Goal: Information Seeking & Learning: Learn about a topic

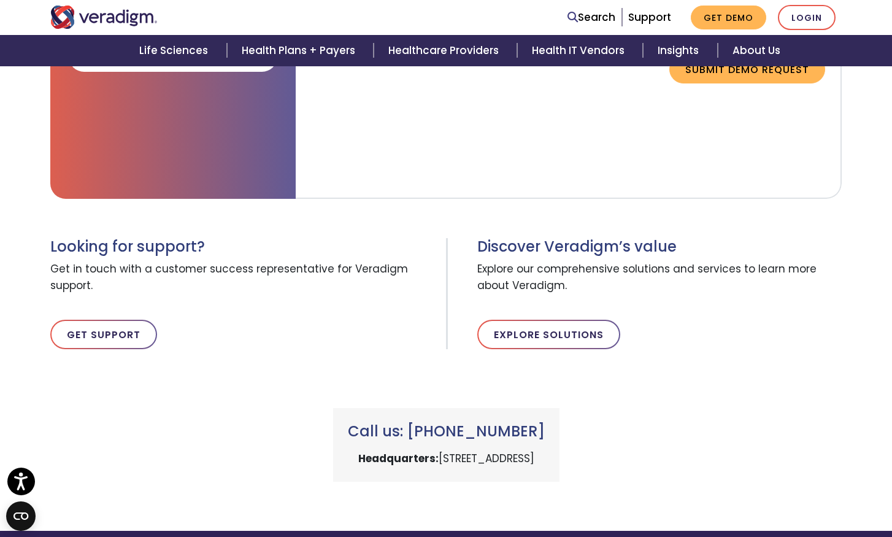
scroll to position [515, 0]
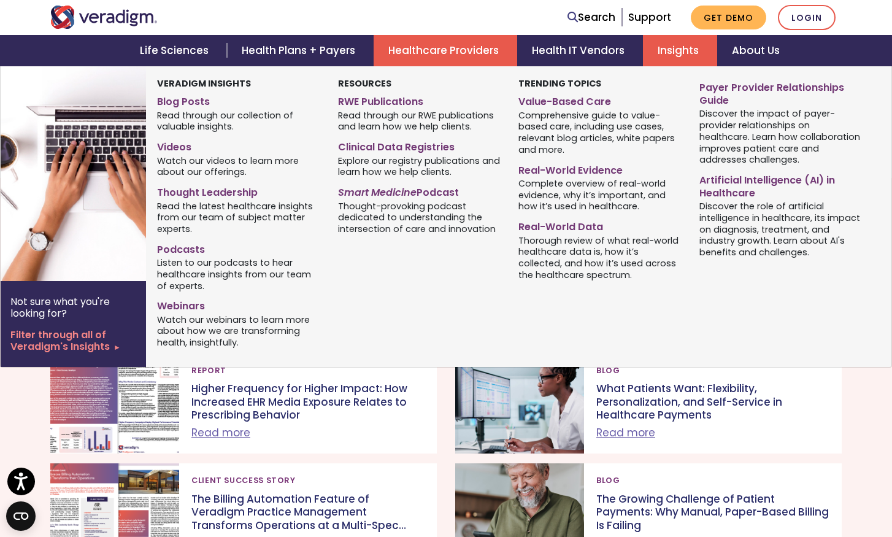
scroll to position [4366, 0]
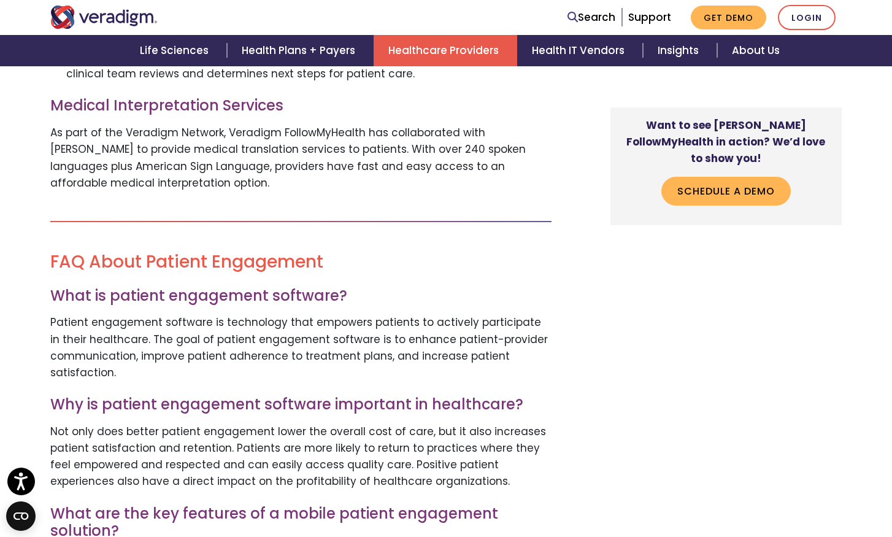
scroll to position [2707, 0]
